Goal: Find specific page/section: Find specific page/section

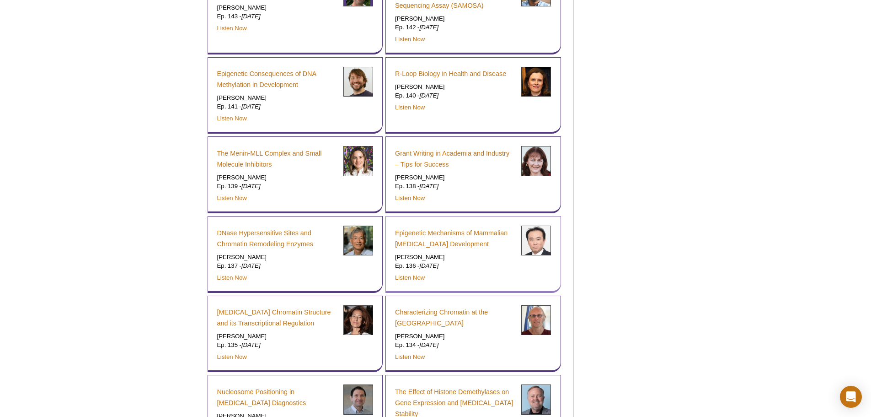
scroll to position [1038, 0]
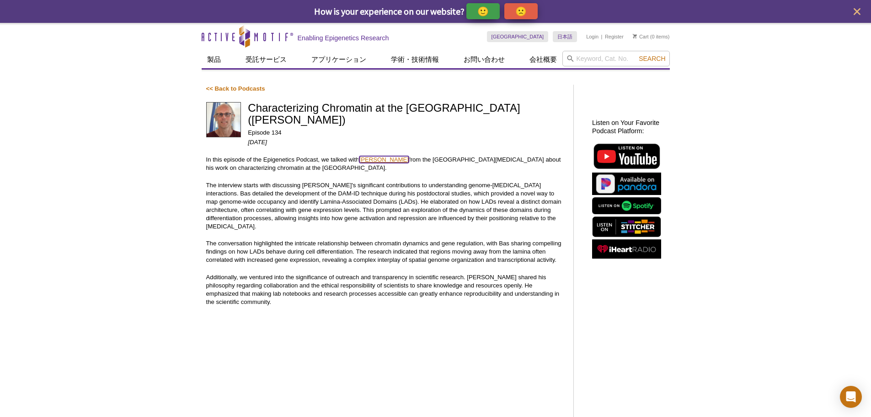
click at [383, 157] on link "[PERSON_NAME]" at bounding box center [384, 159] width 49 height 7
click at [376, 164] on p "In this episode of the Epigenetics Podcast, we talked with Bas van Steensel fro…" at bounding box center [385, 164] width 358 height 16
click at [368, 161] on link "[PERSON_NAME]" at bounding box center [384, 159] width 49 height 7
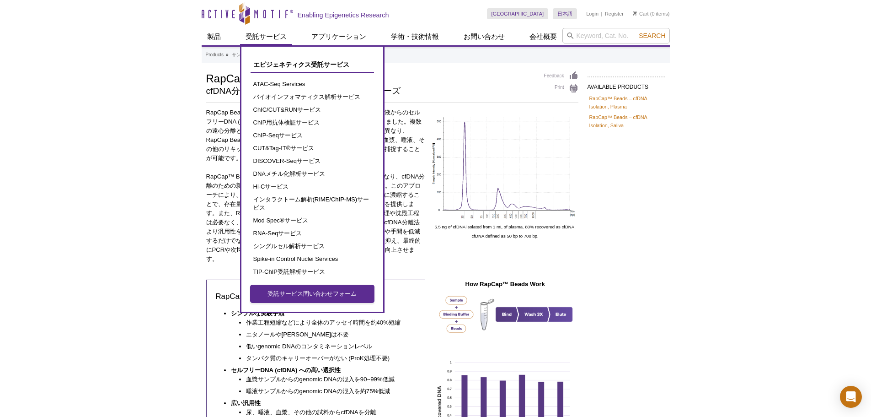
click at [285, 297] on link "受託サービス問い合わせフォーム" at bounding box center [313, 293] width 124 height 17
click at [284, 291] on link "受託サービス問い合わせフォーム" at bounding box center [313, 293] width 124 height 17
